Goal: Task Accomplishment & Management: Manage account settings

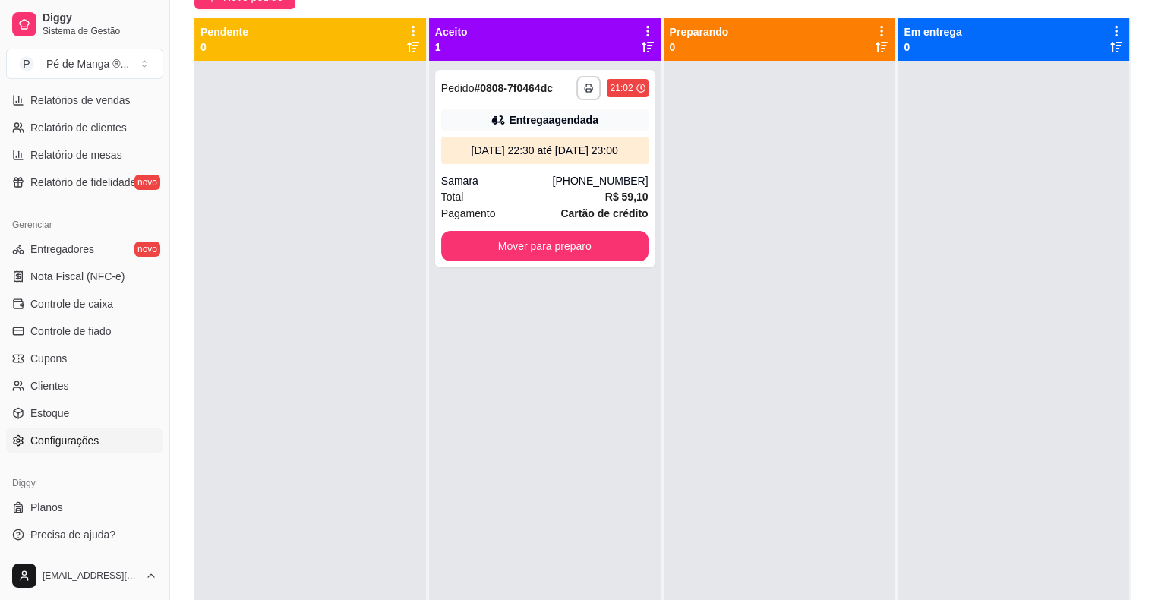
scroll to position [492, 0]
click at [106, 442] on link "Configurações" at bounding box center [84, 440] width 157 height 24
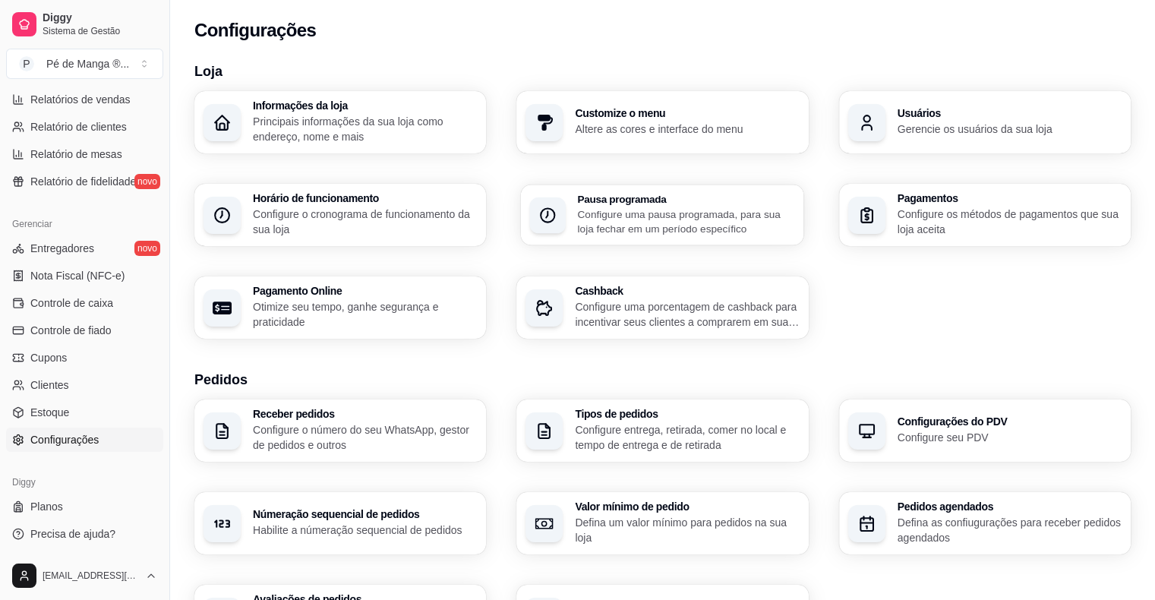
click at [613, 229] on p "Configure uma pausa programada, para sua loja fechar em um período específico" at bounding box center [686, 222] width 217 height 30
click at [82, 302] on span "Controle de caixa" at bounding box center [71, 302] width 83 height 15
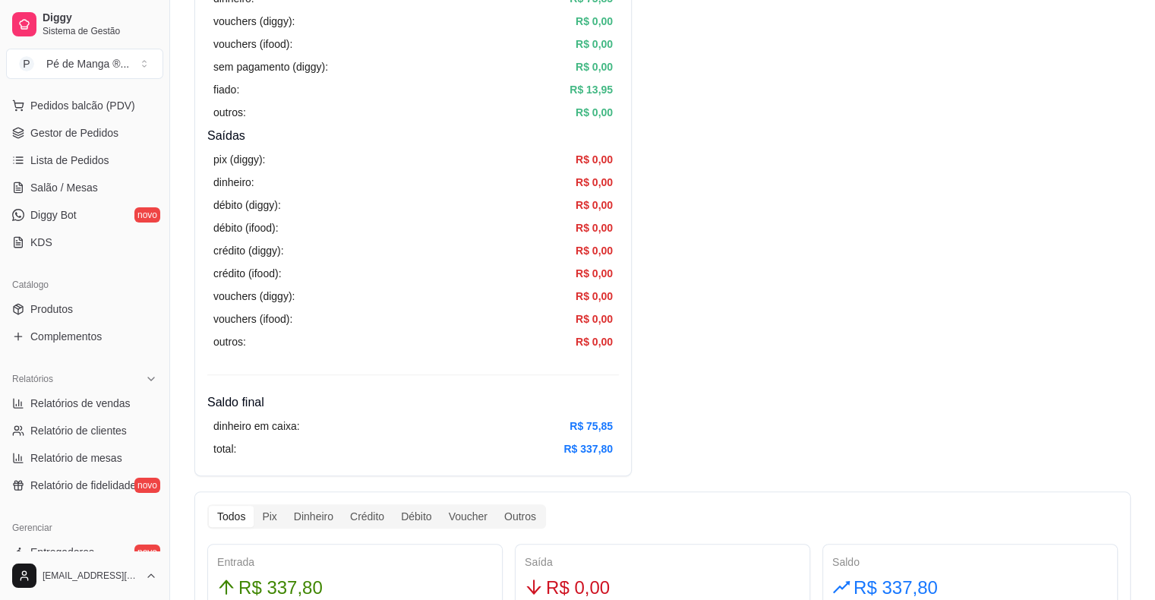
scroll to position [112, 0]
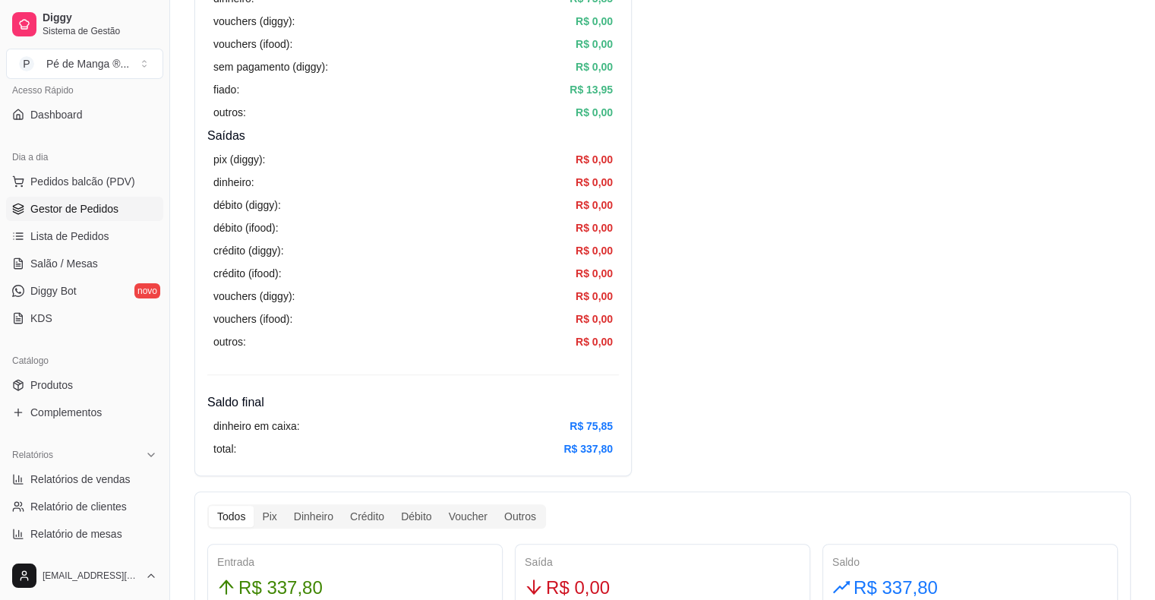
click at [77, 208] on span "Gestor de Pedidos" at bounding box center [74, 208] width 88 height 15
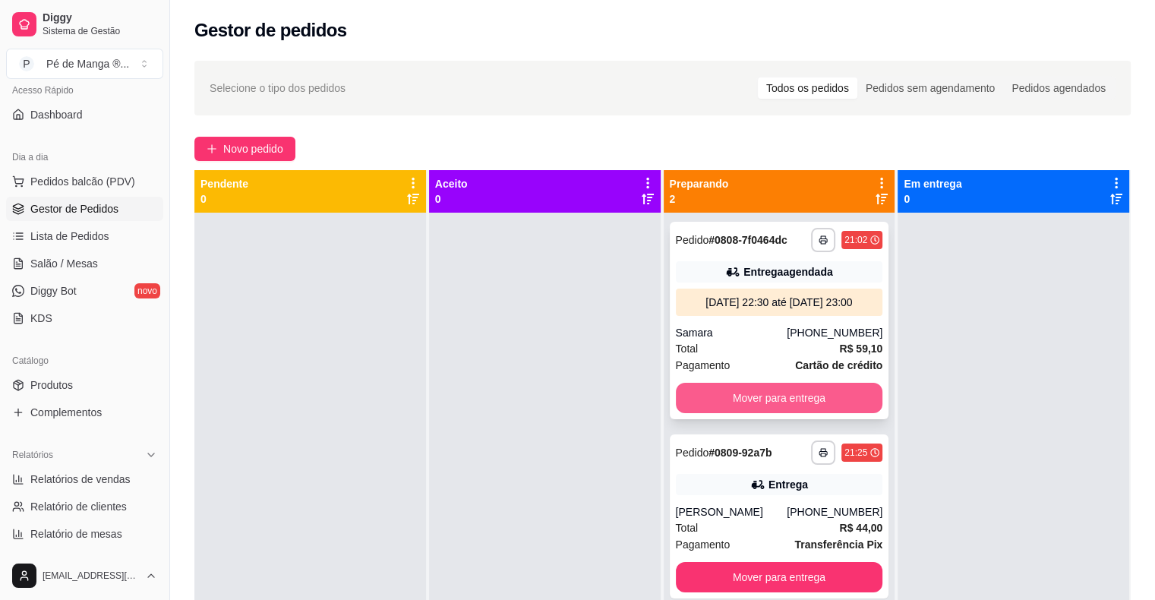
click at [783, 409] on button "Mover para entrega" at bounding box center [779, 398] width 207 height 30
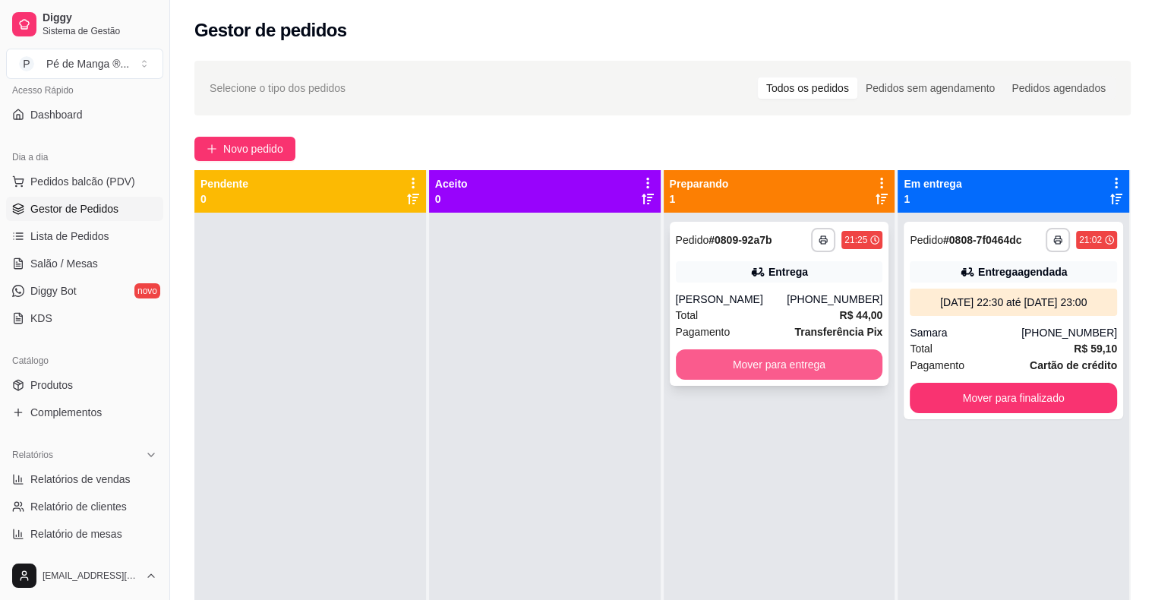
click at [737, 369] on button "Mover para entrega" at bounding box center [779, 364] width 207 height 30
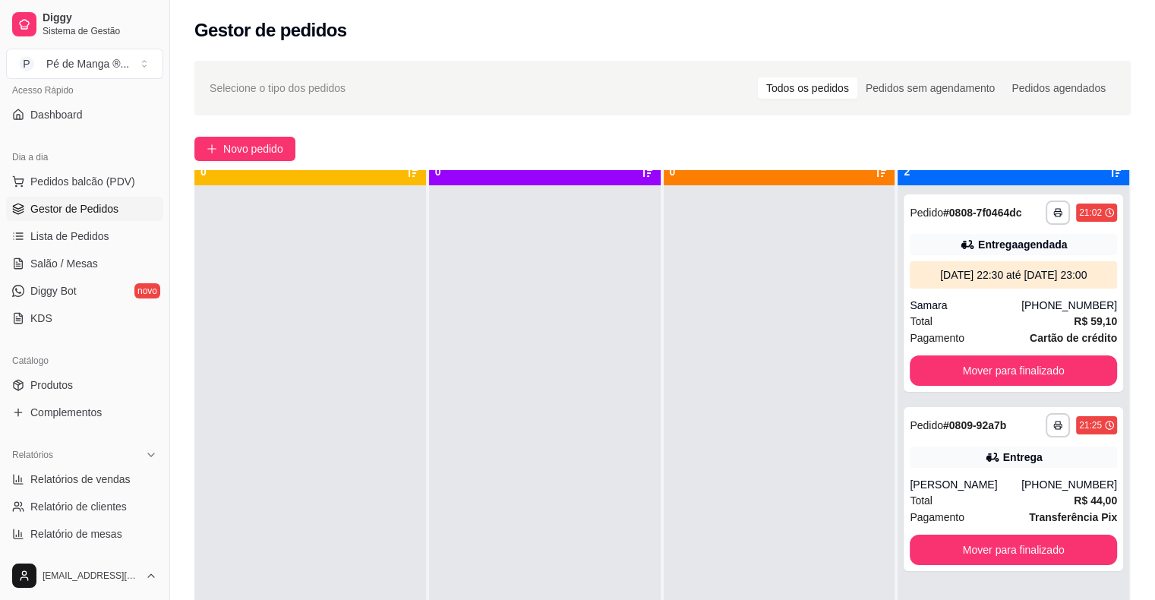
scroll to position [43, 0]
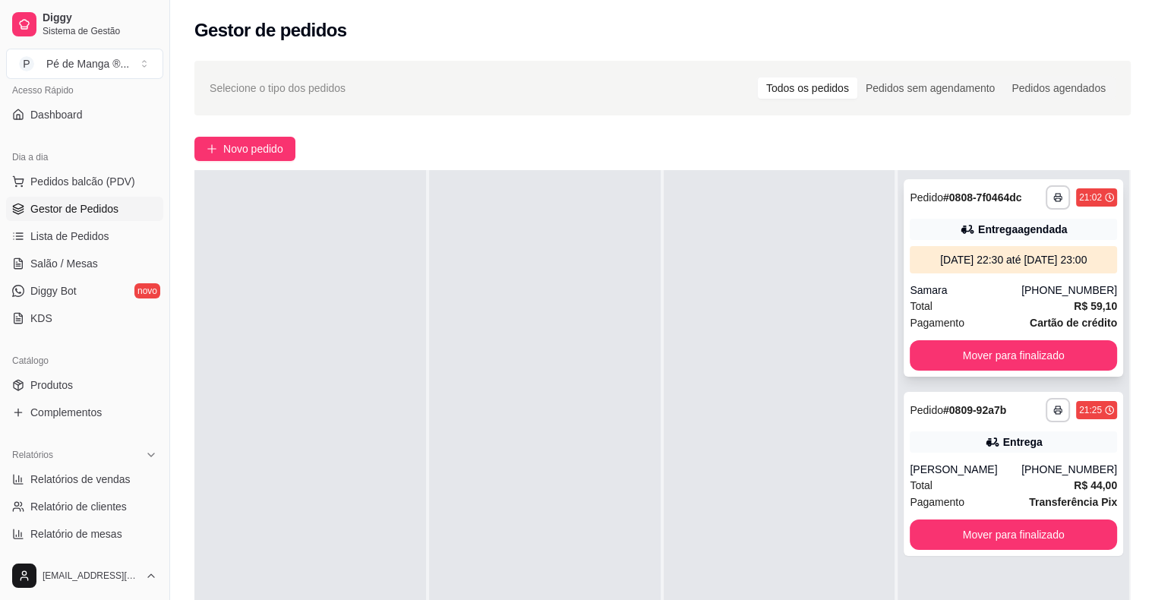
click at [973, 353] on div "**********" at bounding box center [1013, 277] width 219 height 197
click at [972, 369] on button "Mover para finalizado" at bounding box center [1013, 356] width 201 height 30
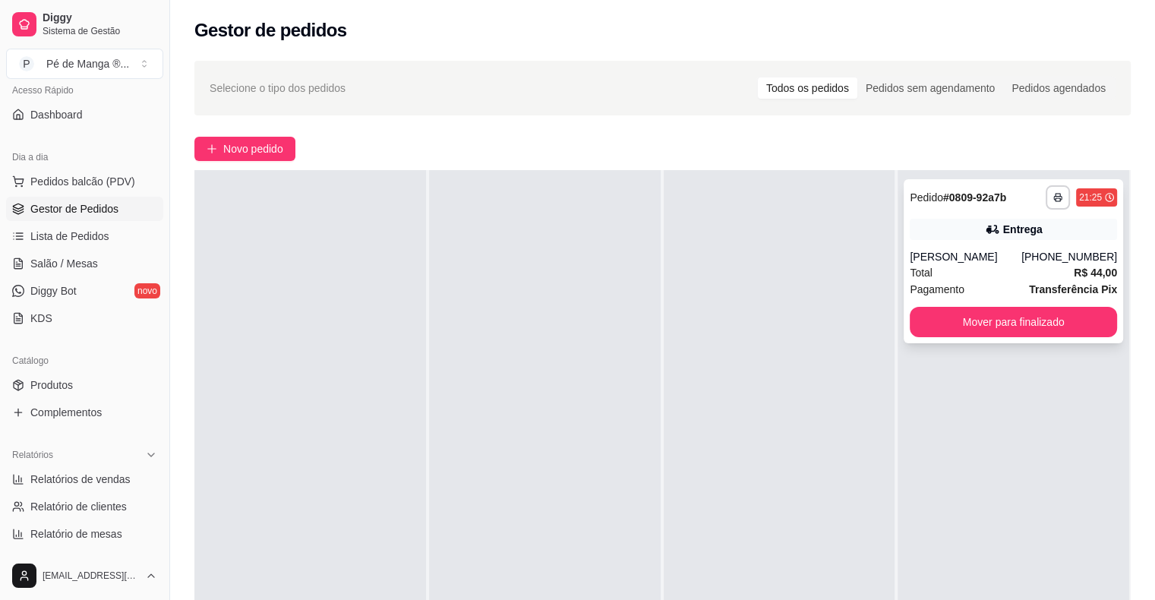
click at [967, 335] on button "Mover para finalizado" at bounding box center [1013, 322] width 207 height 30
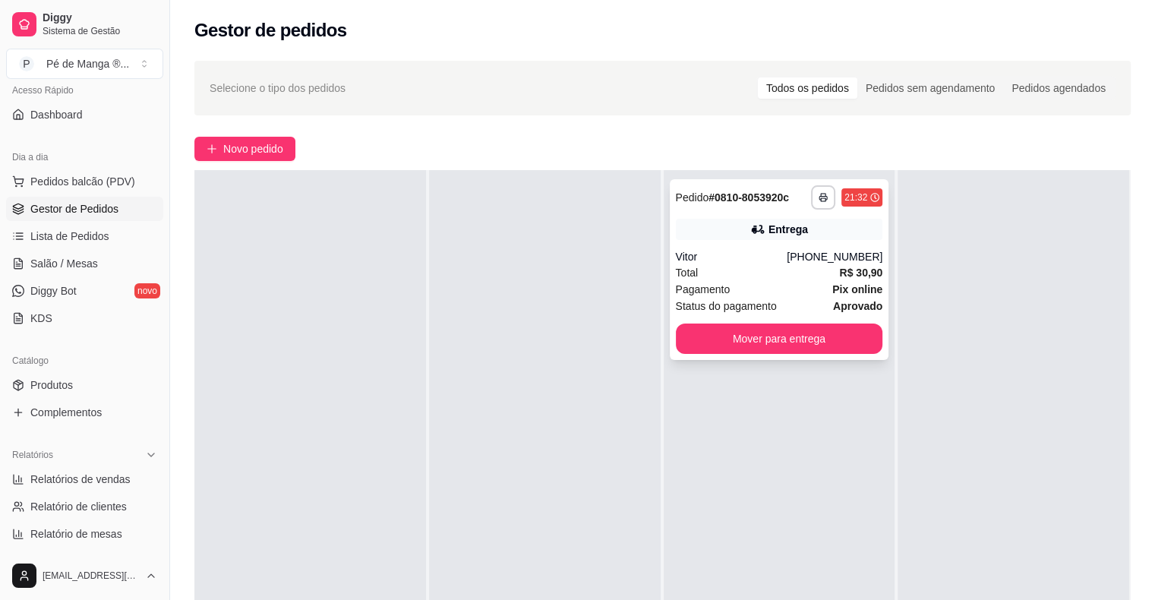
click at [802, 266] on div "Total R$ 30,90" at bounding box center [779, 272] width 207 height 17
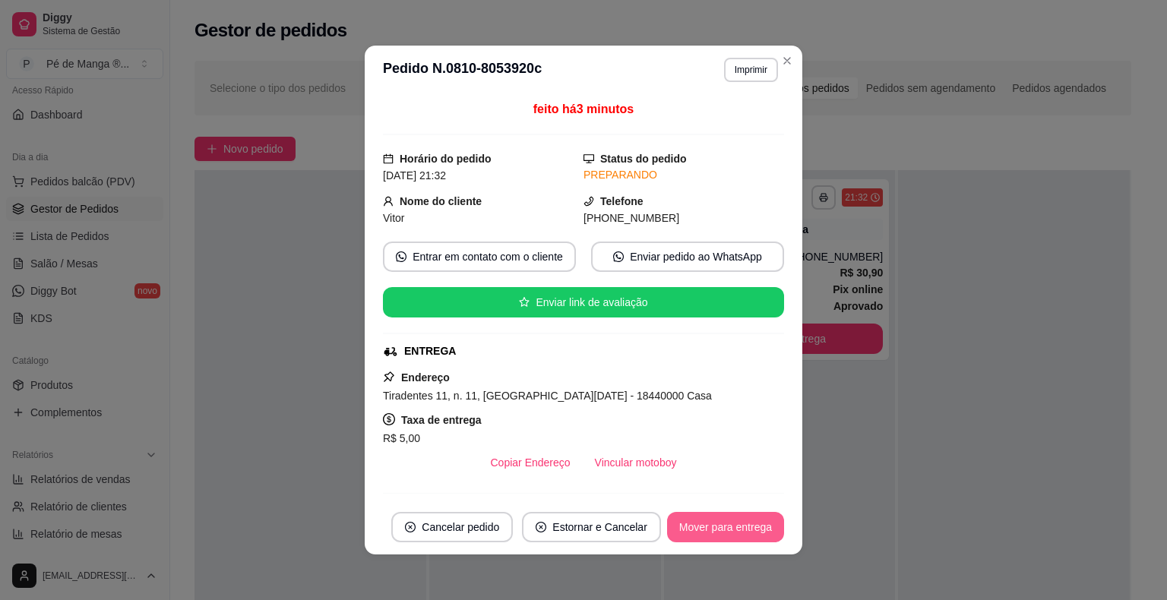
click at [718, 541] on button "Mover para entrega" at bounding box center [725, 527] width 117 height 30
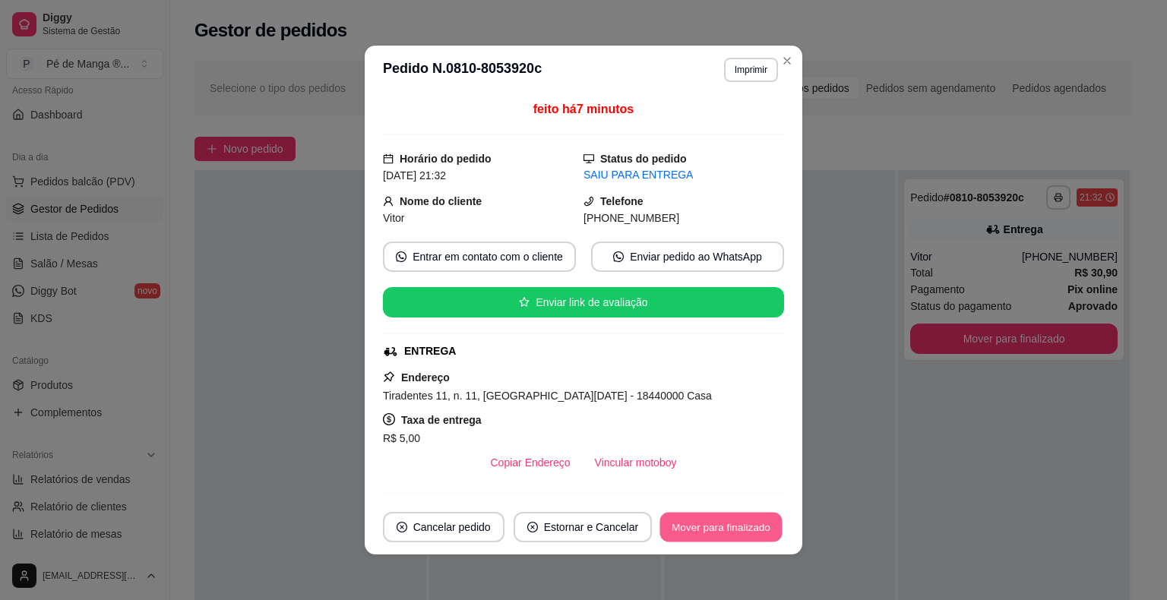
click at [696, 519] on button "Mover para finalizado" at bounding box center [721, 528] width 122 height 30
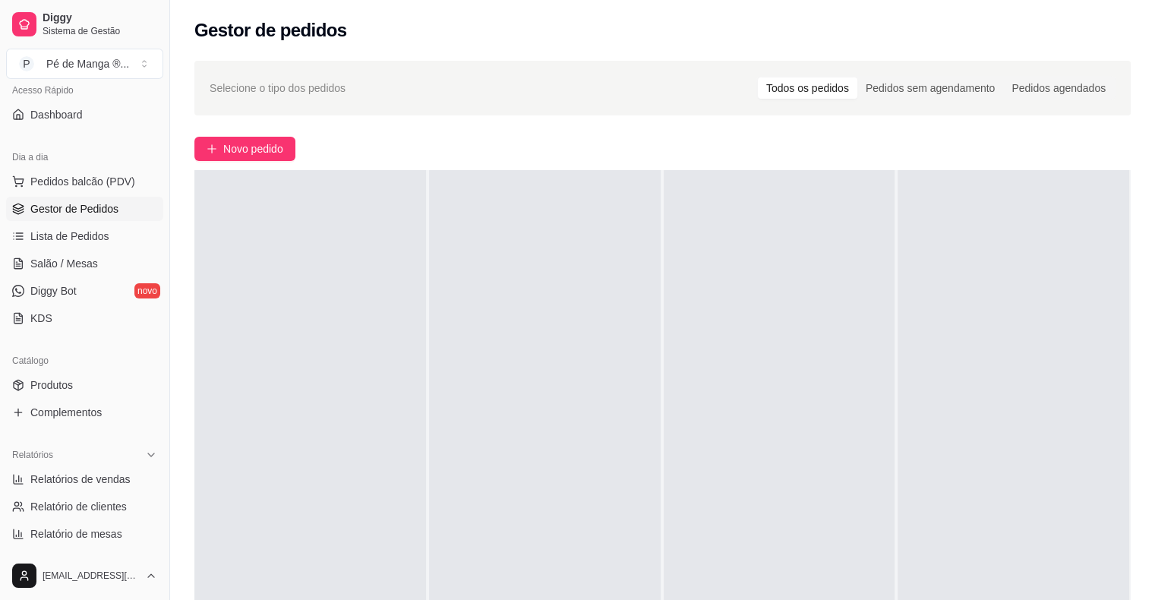
click at [112, 210] on span "Gestor de Pedidos" at bounding box center [74, 208] width 88 height 15
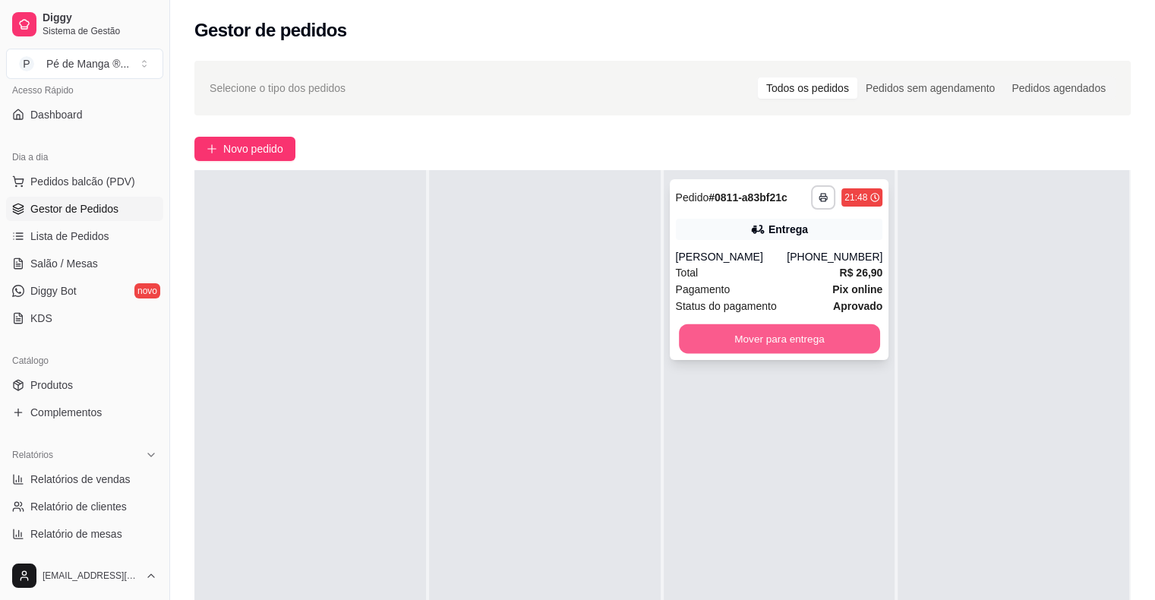
click at [757, 341] on button "Mover para entrega" at bounding box center [779, 339] width 201 height 30
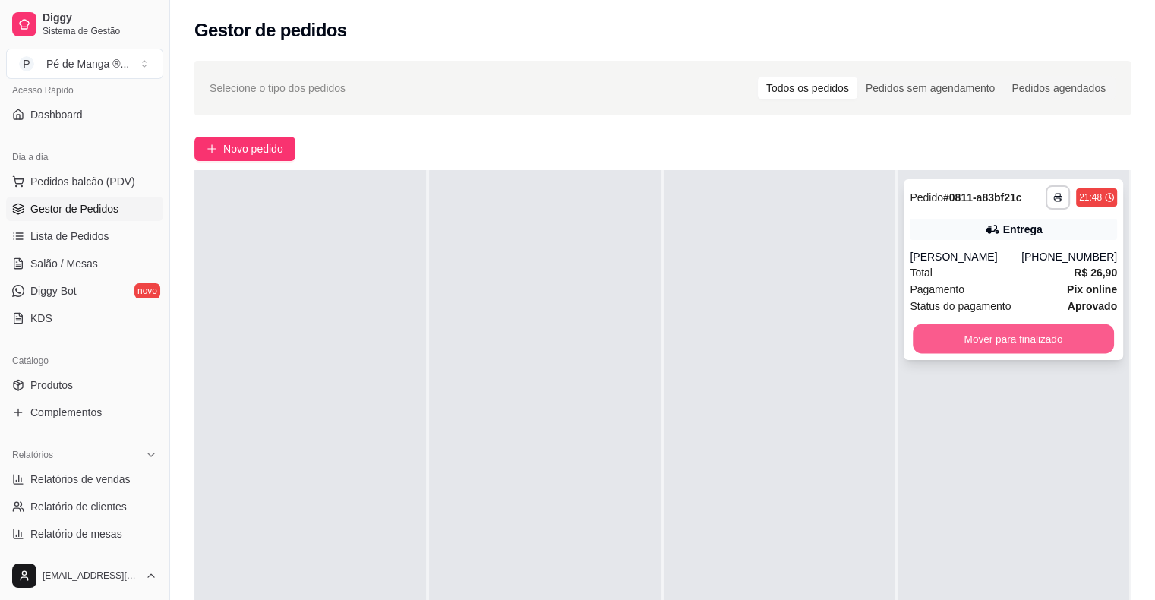
click at [1048, 342] on button "Mover para finalizado" at bounding box center [1013, 339] width 201 height 30
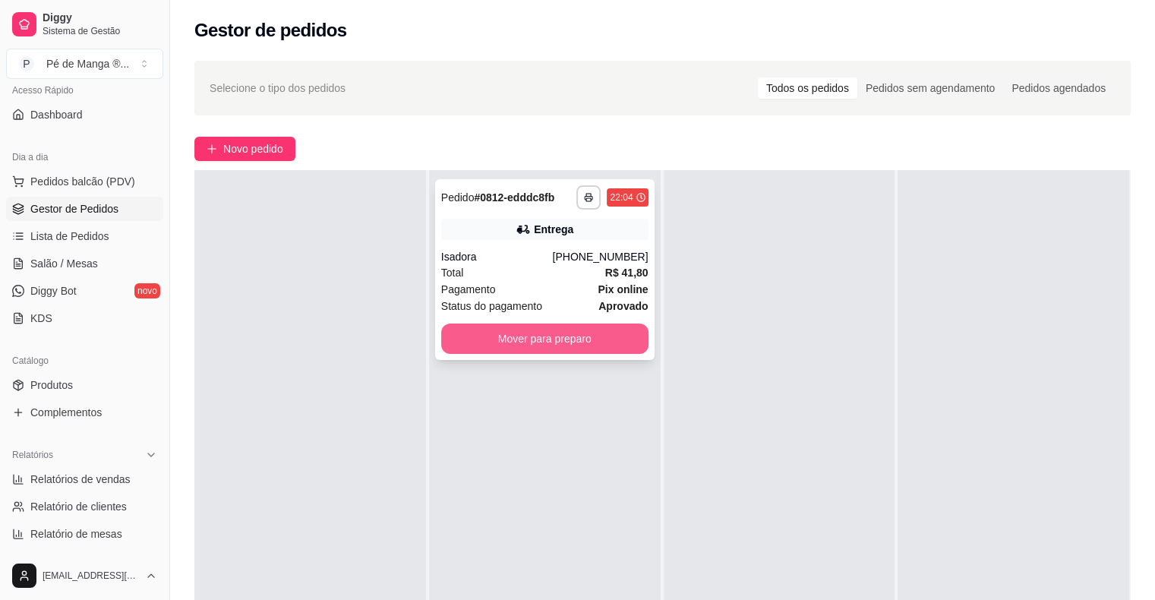
click at [560, 334] on button "Mover para preparo" at bounding box center [544, 339] width 207 height 30
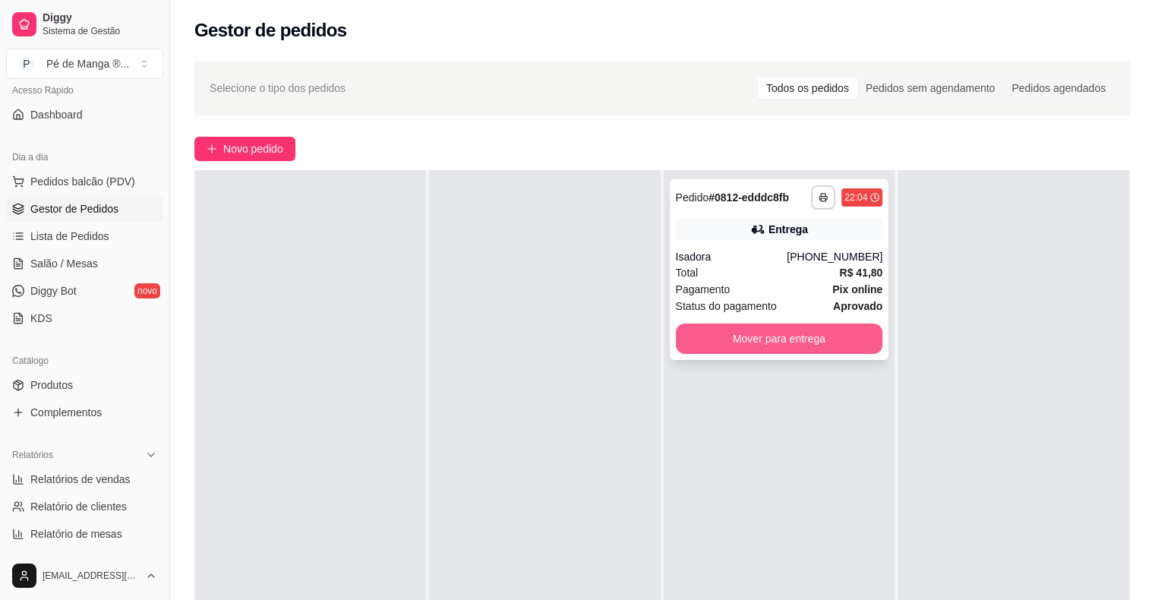
click at [695, 343] on button "Mover para entrega" at bounding box center [779, 339] width 207 height 30
